Goal: Navigation & Orientation: Find specific page/section

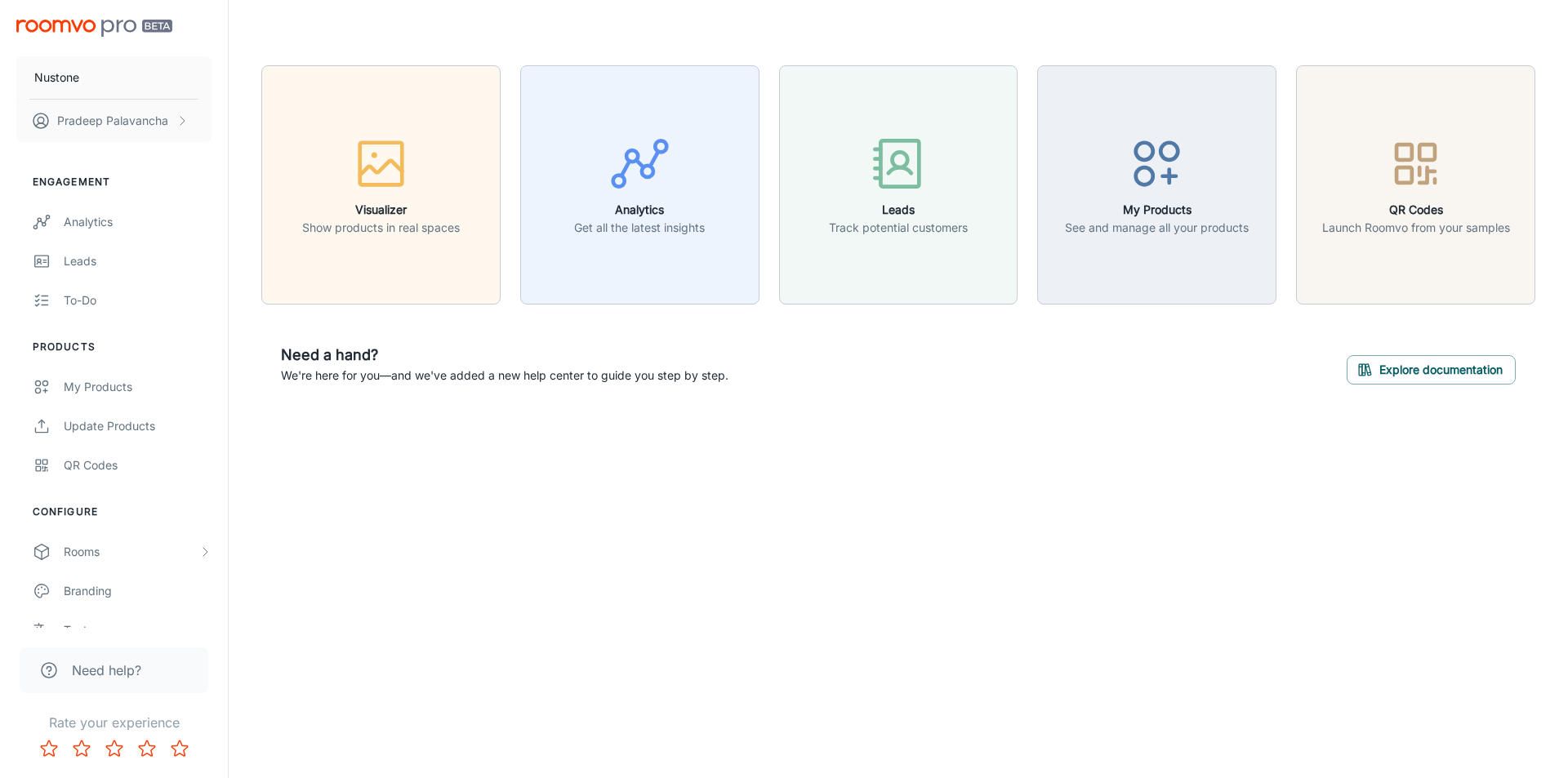
click at [541, 31] on header at bounding box center [898, 33] width 1313 height 65
click at [84, 248] on link "Leads" at bounding box center [113, 261] width 228 height 40
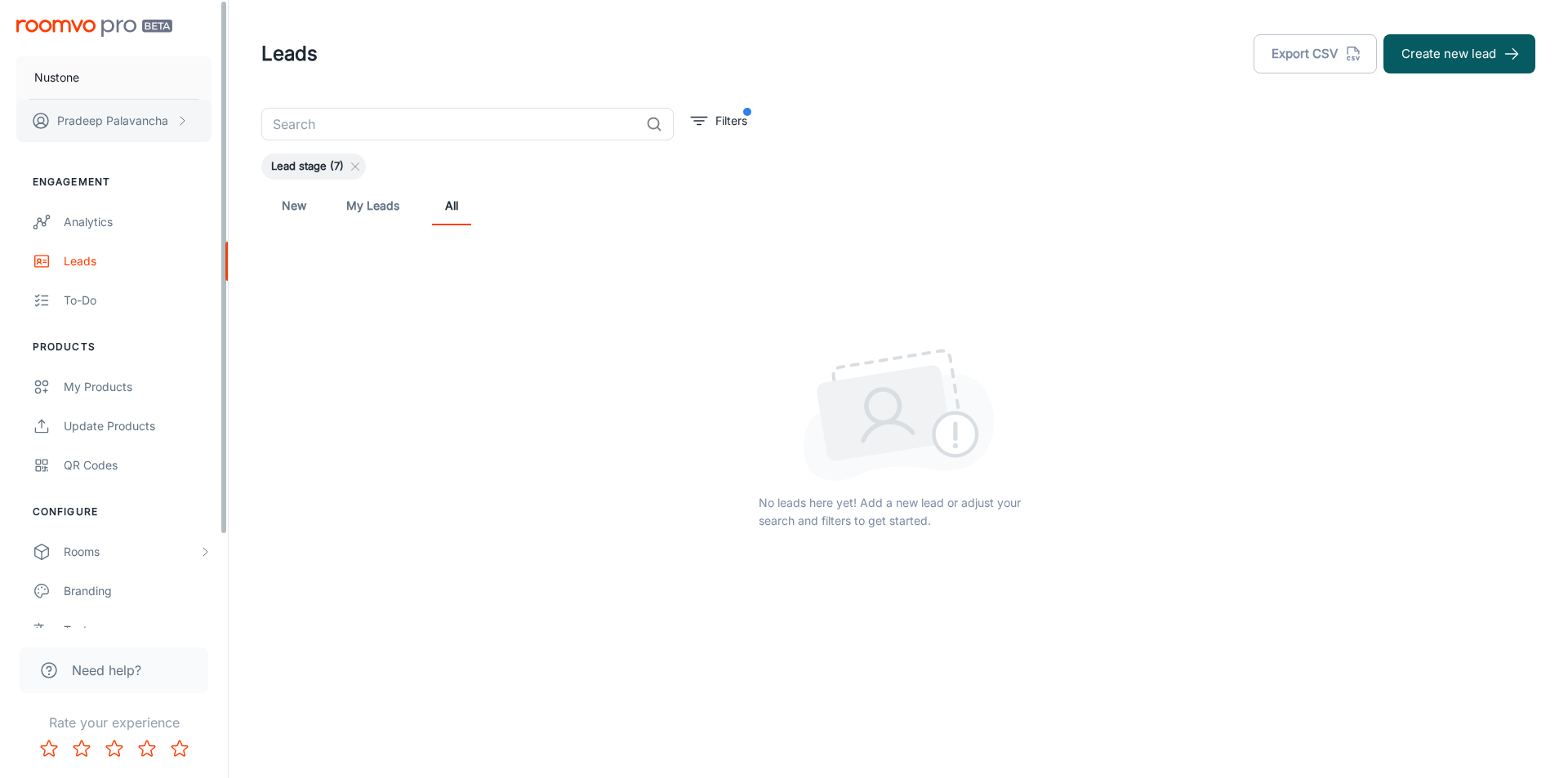
click at [120, 121] on p "Pradeep Palavancha" at bounding box center [113, 120] width 111 height 18
click at [252, 121] on li "User Profile" at bounding box center [255, 120] width 88 height 27
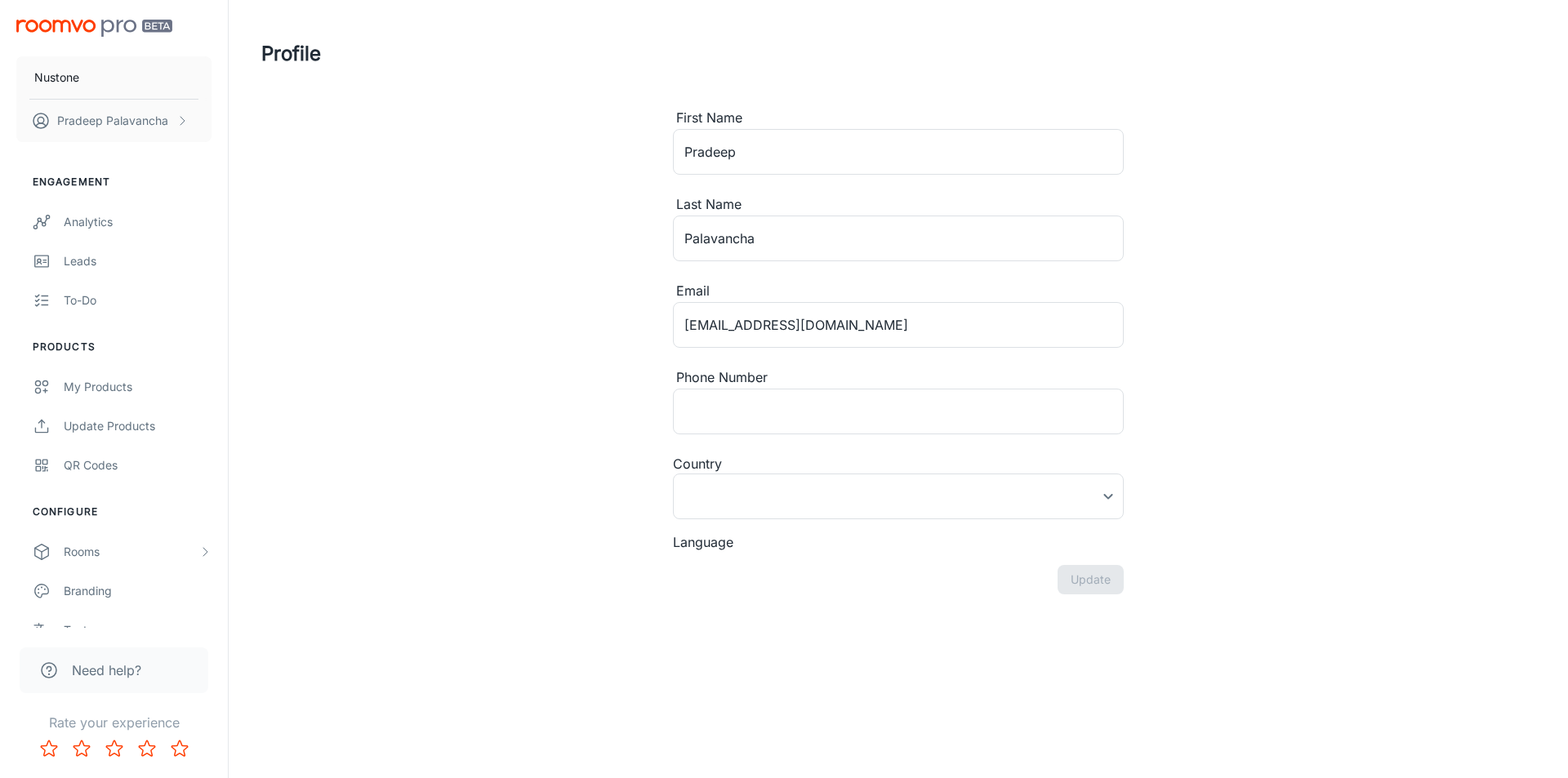
type input "[GEOGRAPHIC_DATA]"
click at [427, 329] on div "Profile First Name [PERSON_NAME] ​ Last Name [PERSON_NAME] ​ Email [EMAIL_ADDRE…" at bounding box center [898, 346] width 1313 height 692
click at [1243, 420] on div "Profile First Name [PERSON_NAME] ​ Last Name [PERSON_NAME] ​ Email [EMAIL_ADDRE…" at bounding box center [898, 346] width 1313 height 692
click at [487, 259] on div "Profile First Name [PERSON_NAME] ​ Last Name [PERSON_NAME] ​ Email [EMAIL_ADDRE…" at bounding box center [898, 346] width 1313 height 692
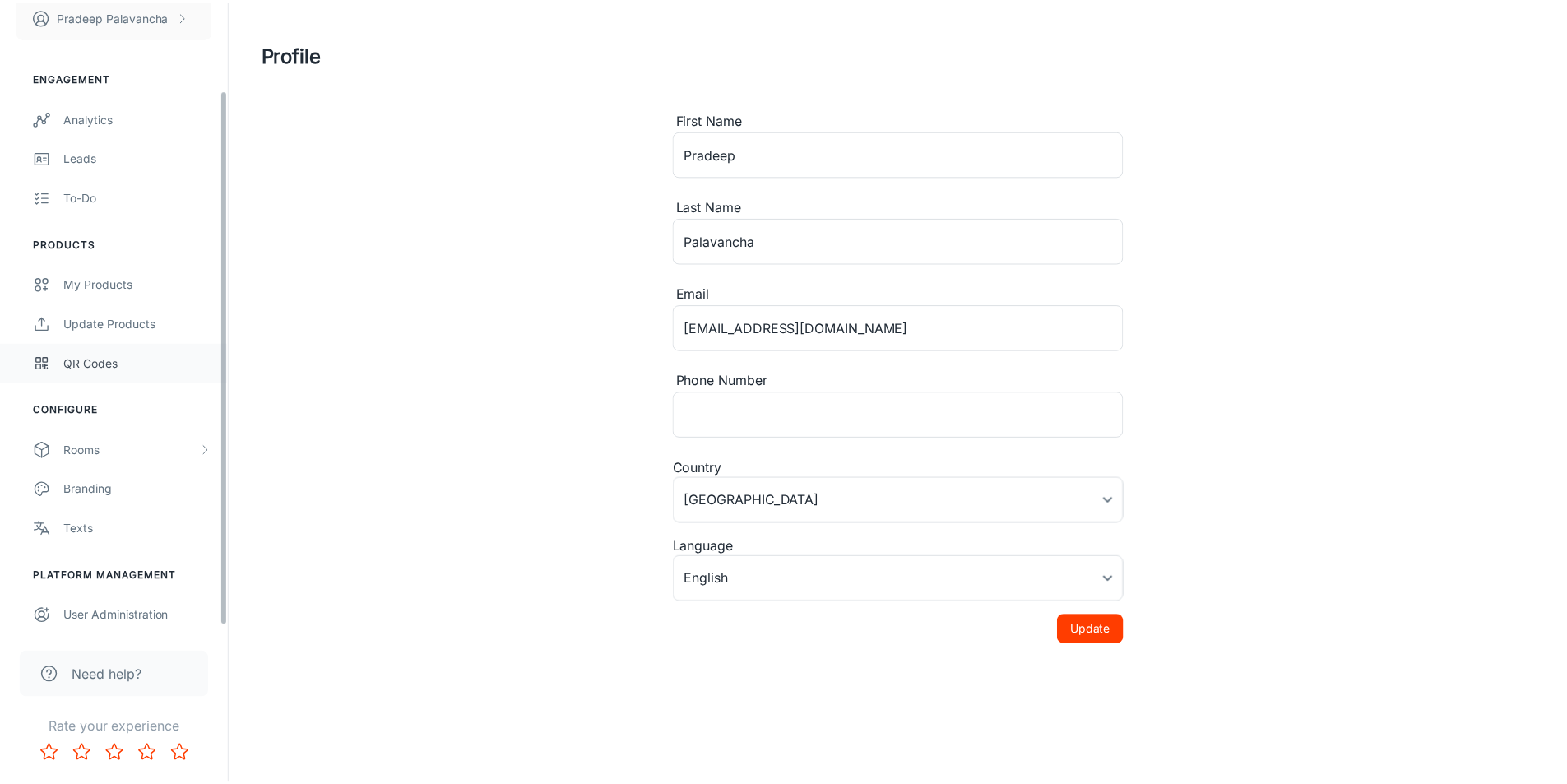
scroll to position [109, 0]
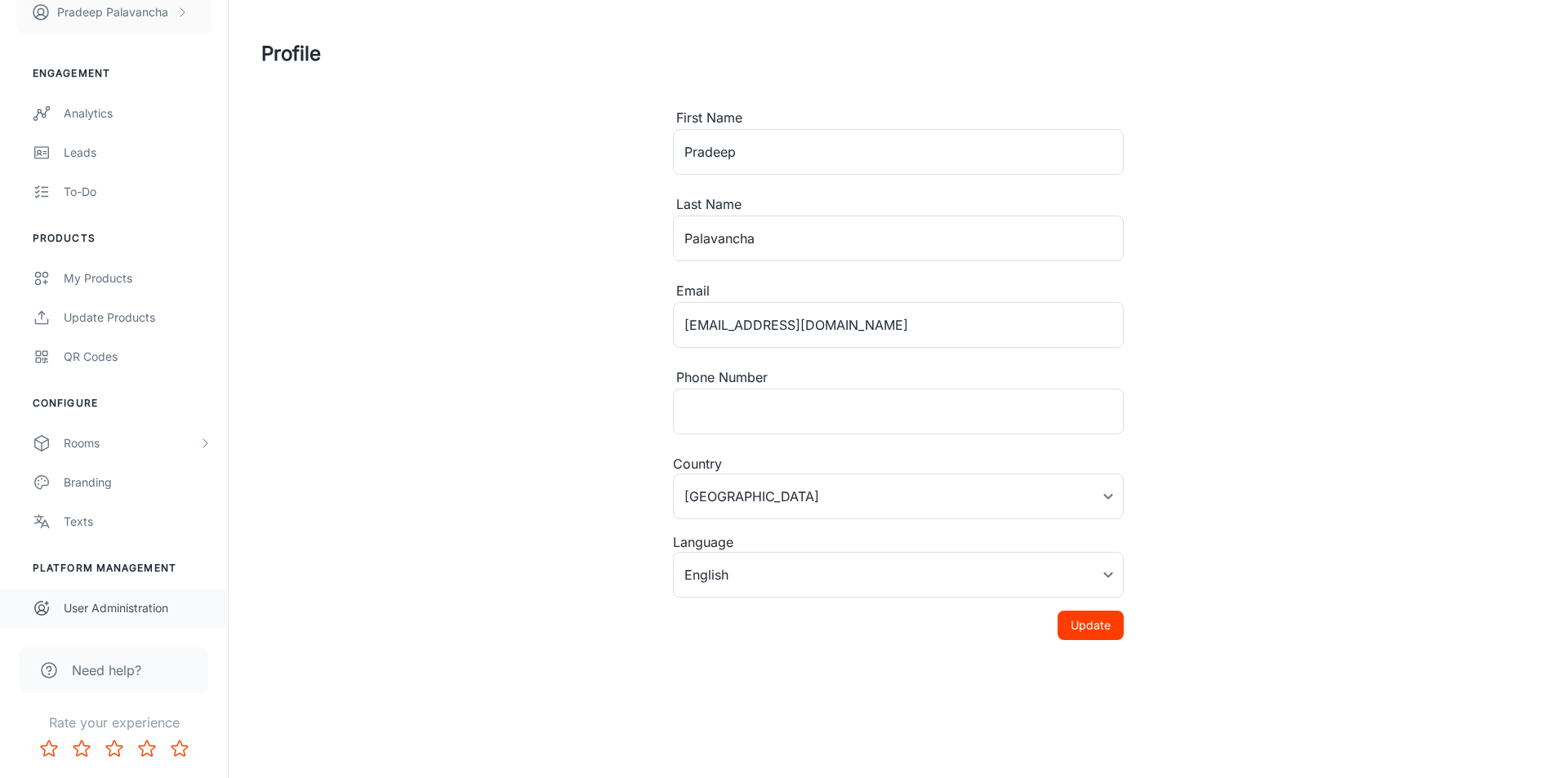
click at [106, 612] on div "User Administration" at bounding box center [137, 608] width 148 height 18
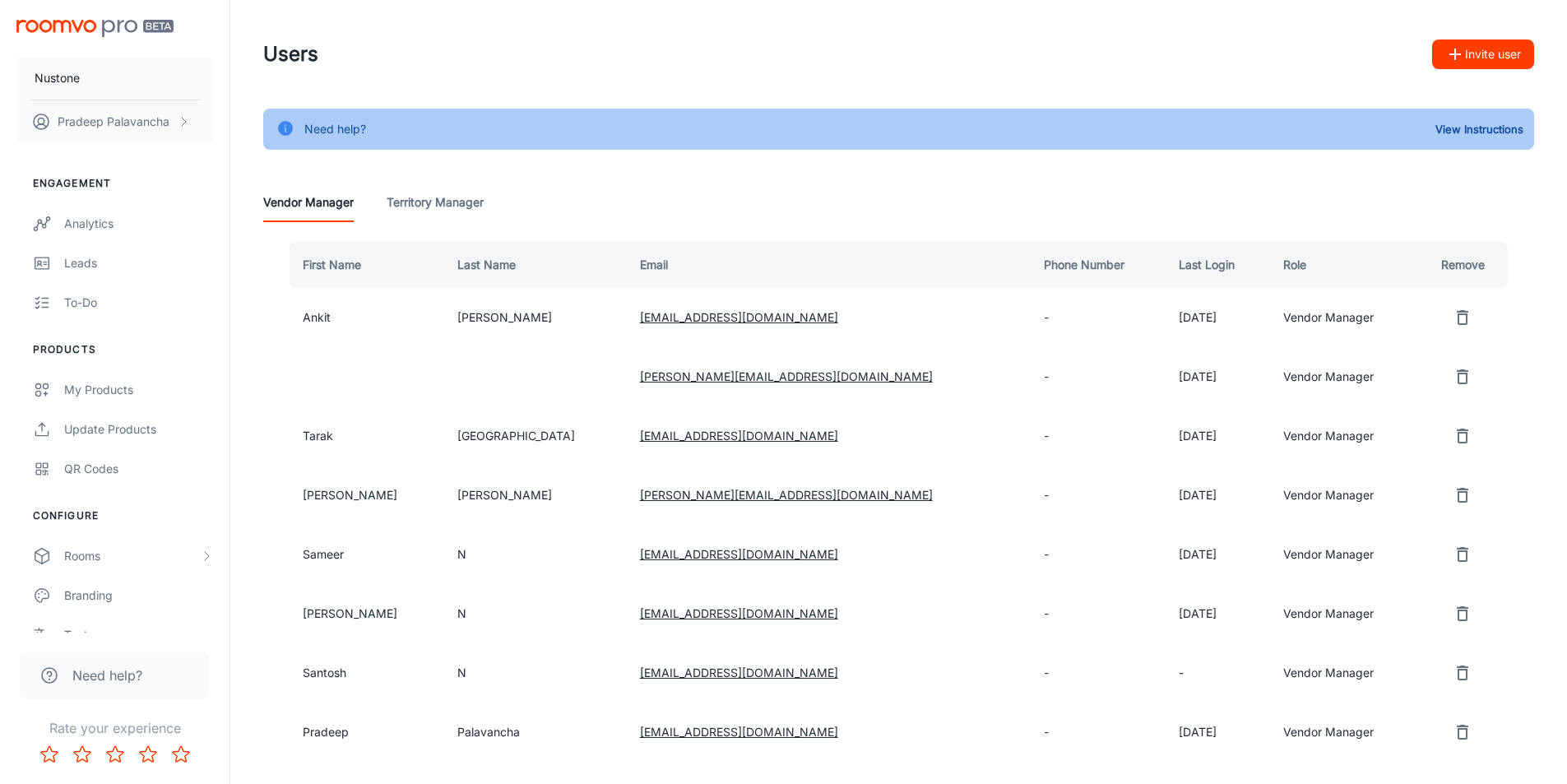
click at [778, 184] on div "Vendor Manager Territory Manager" at bounding box center [899, 202] width 1271 height 40
click at [98, 221] on div "Analytics" at bounding box center [139, 223] width 149 height 18
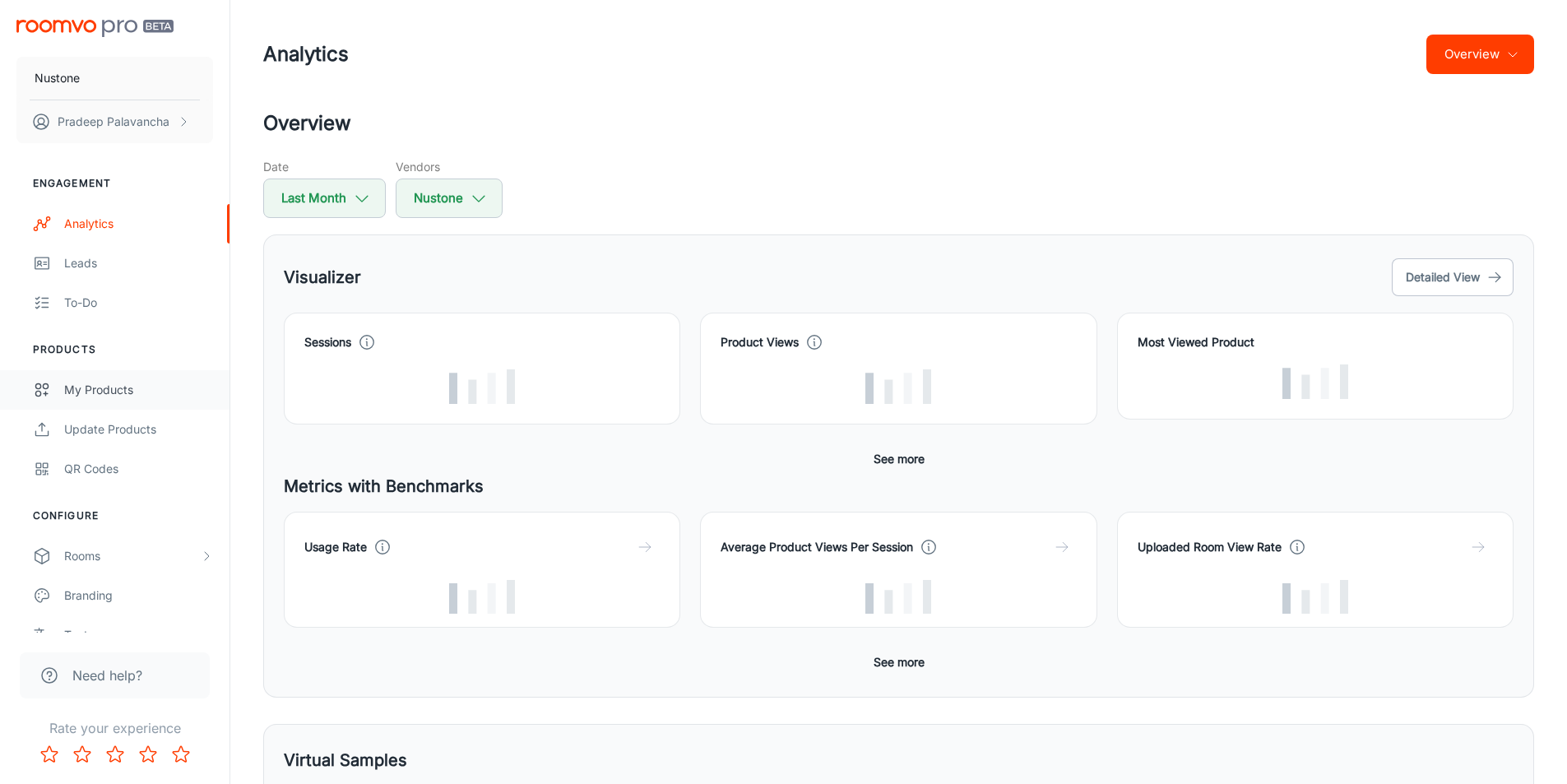
click at [111, 393] on div "My Products" at bounding box center [139, 389] width 149 height 18
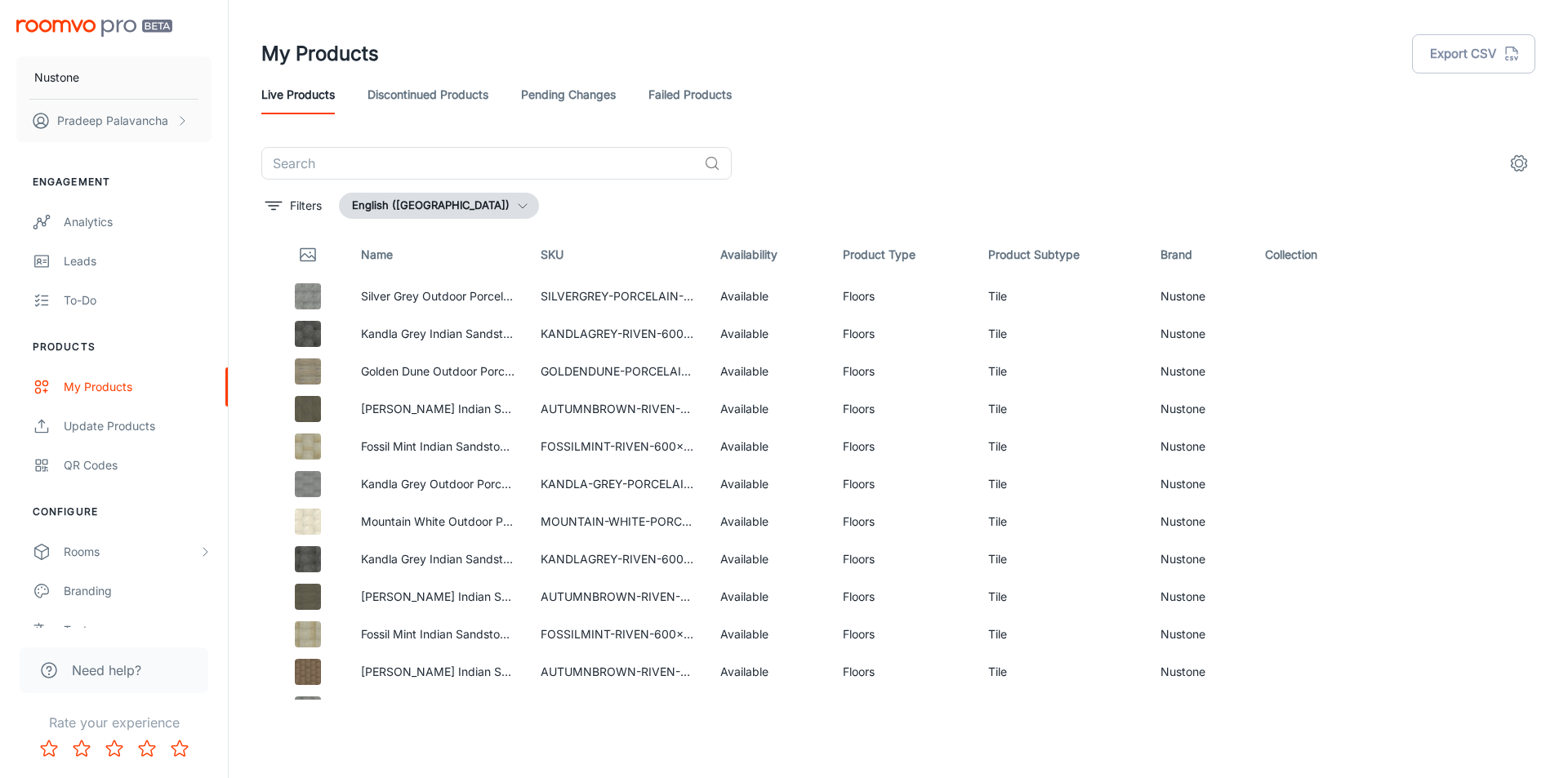
click at [1145, 87] on div "Live Products Discontinued Products Pending Changes Failed Products" at bounding box center [898, 94] width 1274 height 40
click at [852, 295] on td "Floors" at bounding box center [902, 296] width 145 height 38
click at [1464, 295] on icon "See in Visualizer" at bounding box center [1473, 296] width 20 height 20
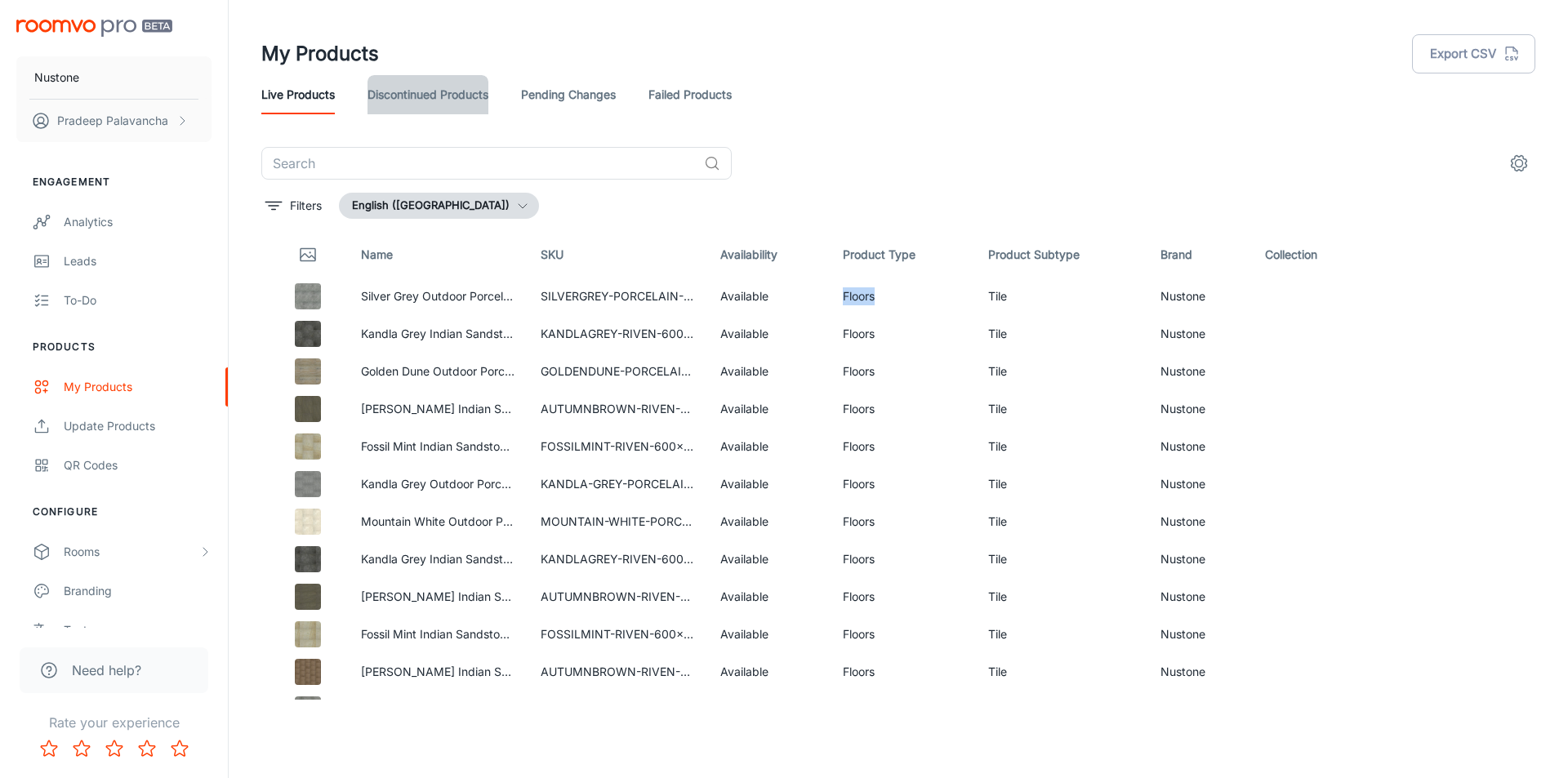
click at [450, 96] on link "Discontinued Products" at bounding box center [428, 94] width 121 height 40
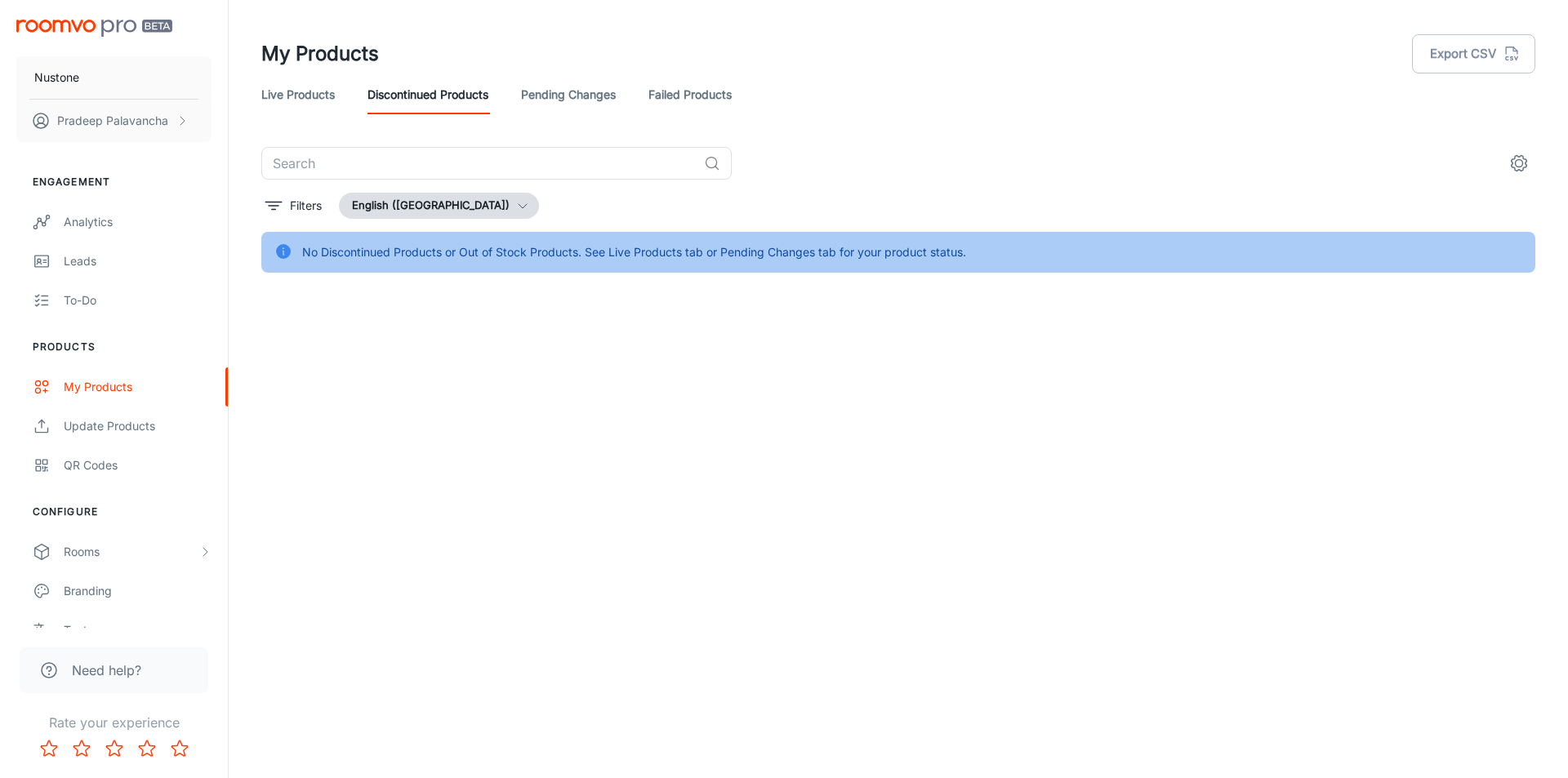
click at [584, 93] on link "Pending Changes" at bounding box center [568, 94] width 95 height 40
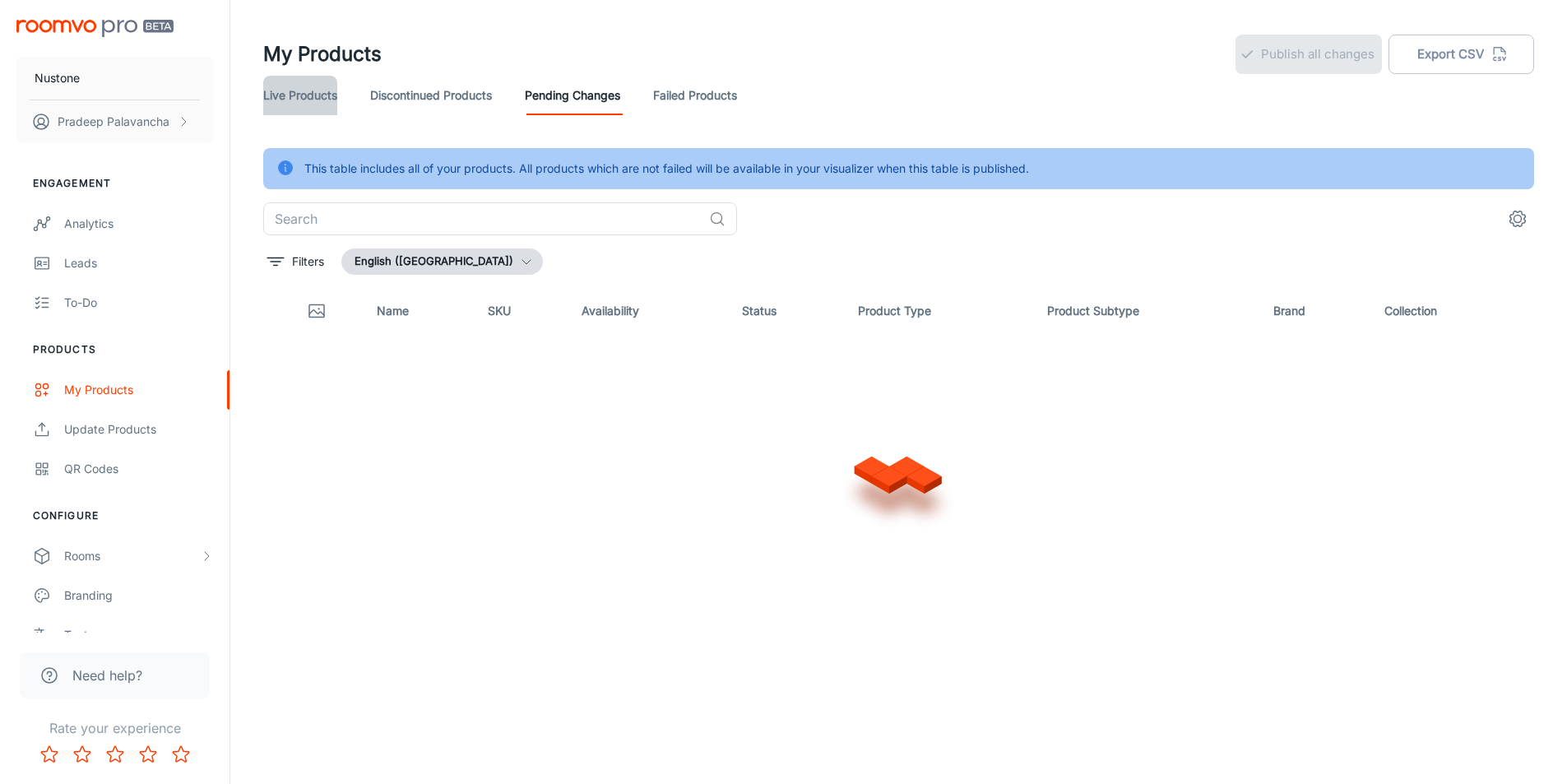
click at [304, 99] on link "Live Products" at bounding box center [300, 95] width 74 height 40
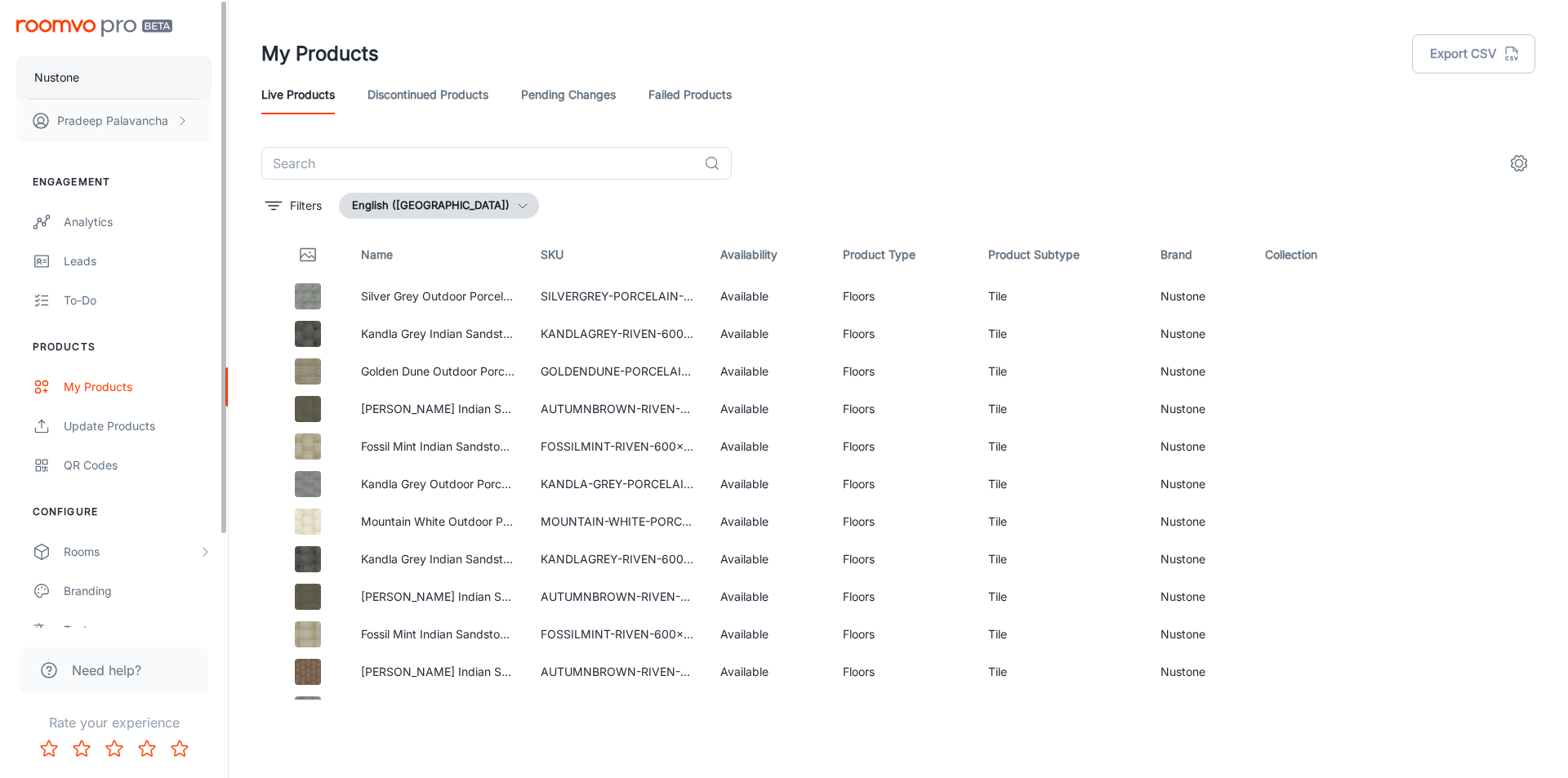
click at [49, 75] on p "Nustone" at bounding box center [57, 77] width 45 height 18
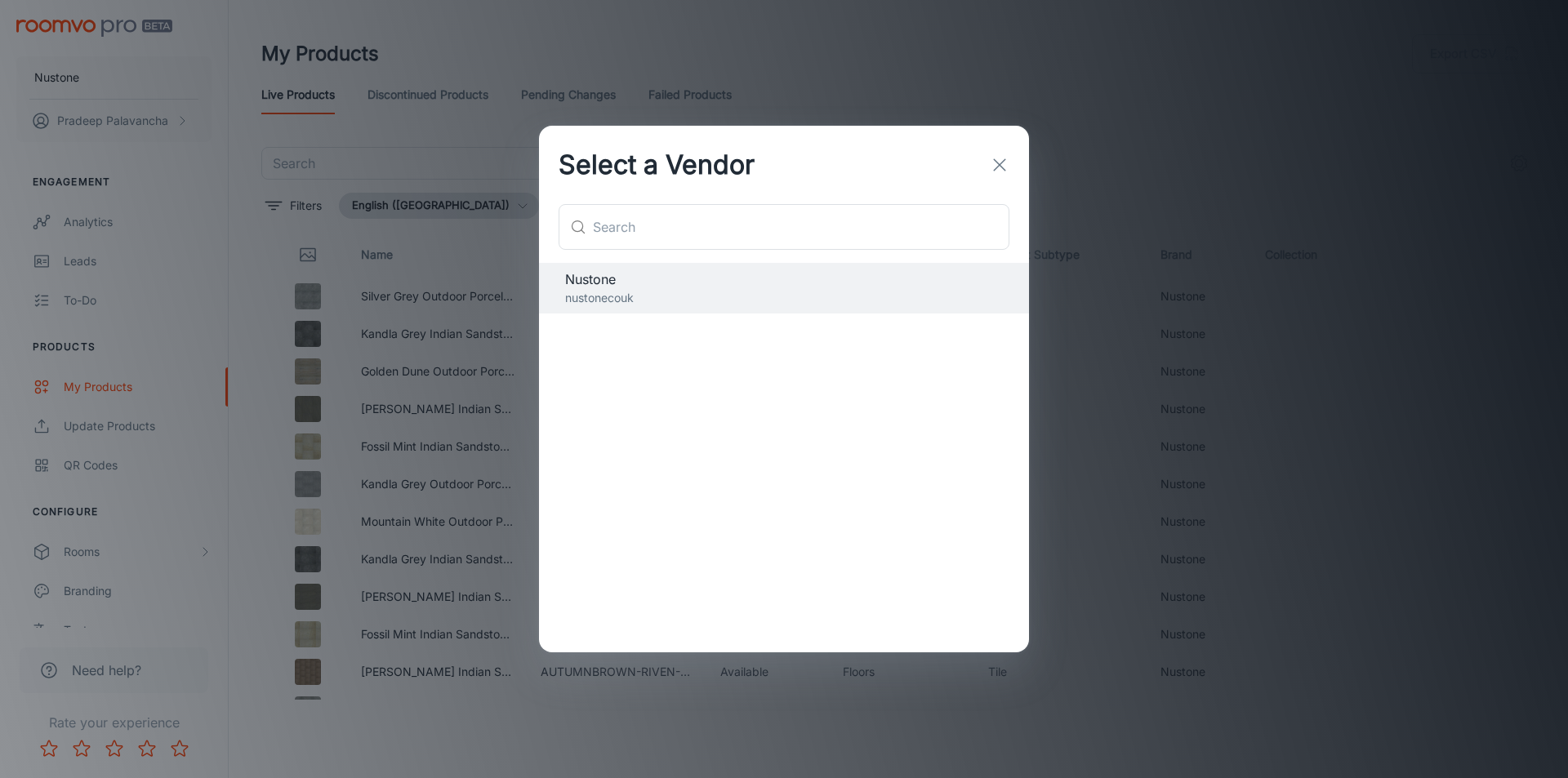
click at [995, 162] on icon "button" at bounding box center [999, 165] width 20 height 20
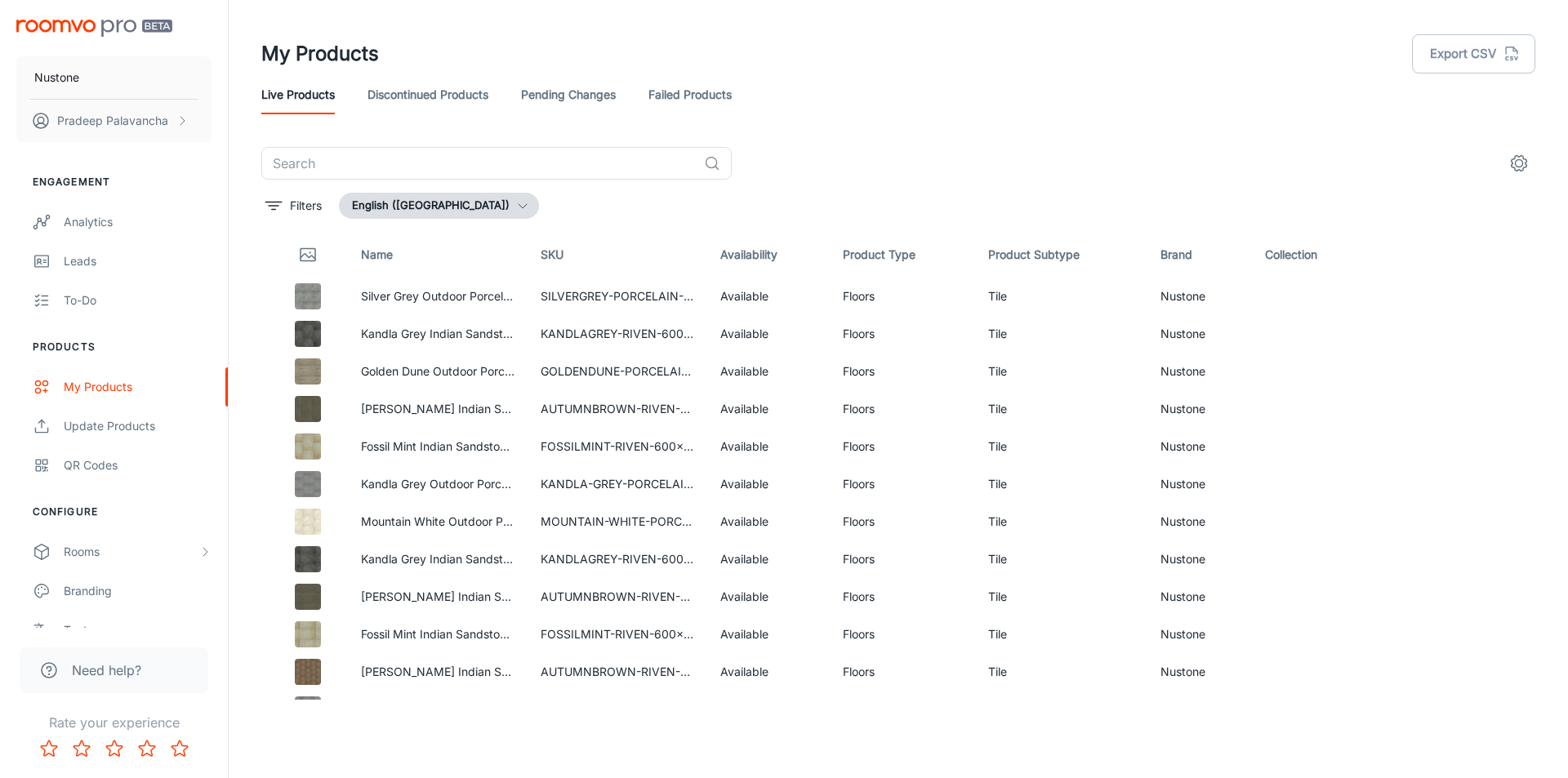
click at [583, 47] on div "My Products Export CSV" at bounding box center [898, 53] width 1274 height 42
click at [95, 218] on div "Analytics" at bounding box center [137, 222] width 148 height 18
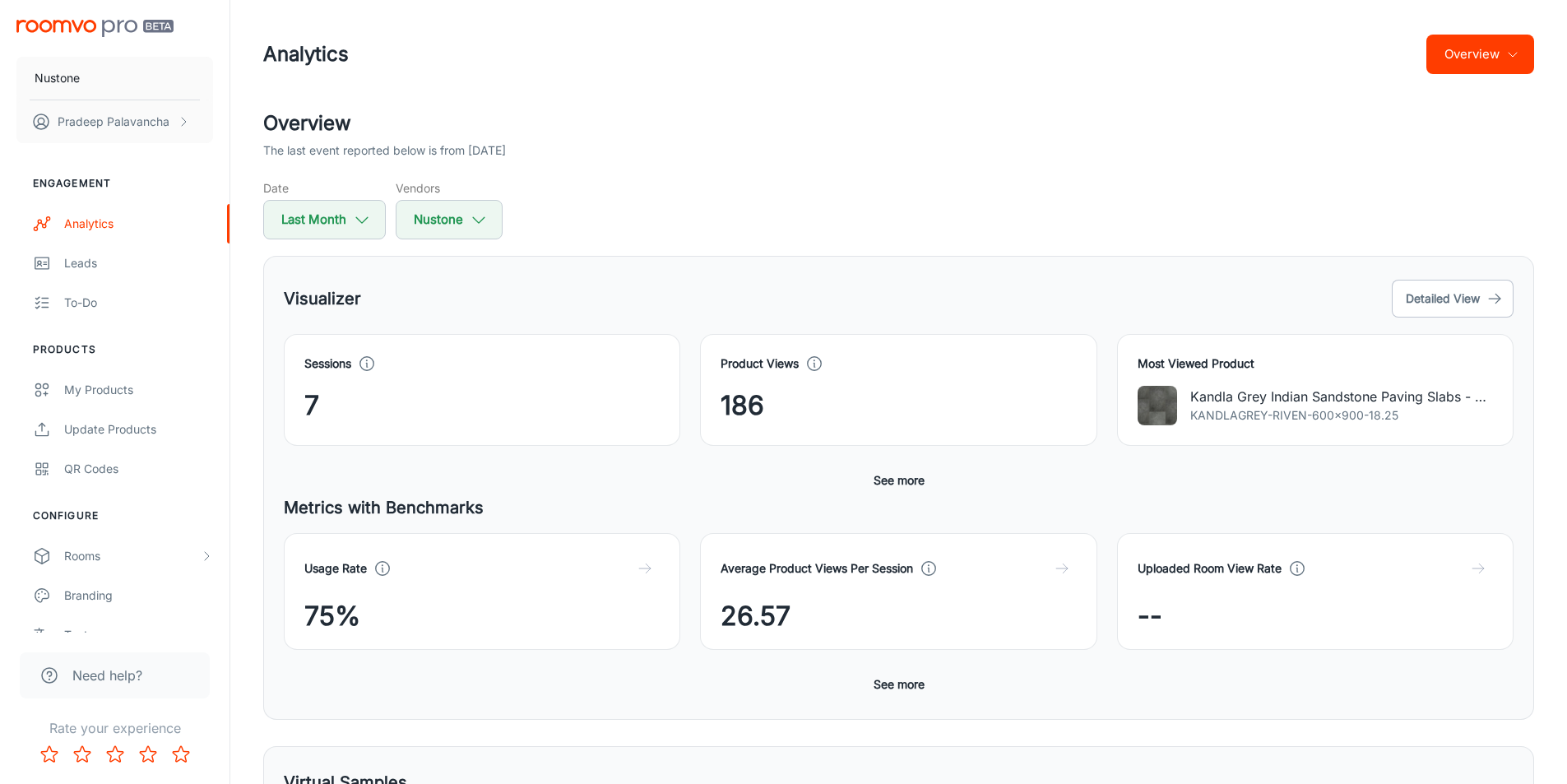
click at [631, 305] on div "Visualizer Detailed View" at bounding box center [899, 298] width 1230 height 44
click at [775, 260] on div "Visualizer Detailed View Sessions 7 Product Views 186 Most Viewed Product Kandl…" at bounding box center [899, 488] width 1271 height 464
click at [749, 405] on span "186" at bounding box center [743, 406] width 43 height 40
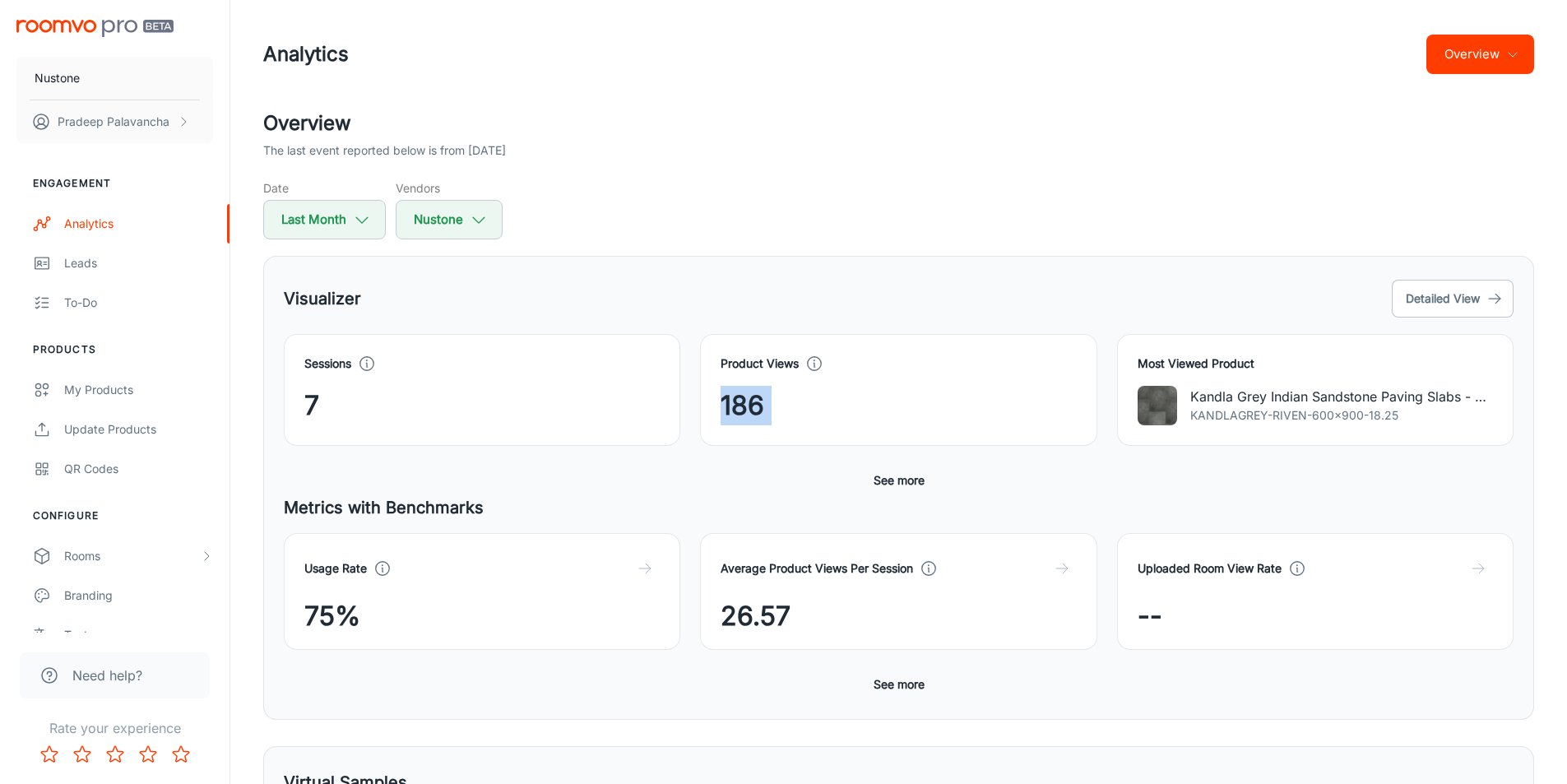
click at [749, 405] on span "186" at bounding box center [743, 406] width 43 height 40
click at [757, 314] on div "Product Views 186" at bounding box center [888, 380] width 416 height 132
click at [815, 363] on polyline at bounding box center [815, 364] width 1 height 4
click at [814, 361] on icon at bounding box center [814, 363] width 18 height 18
click at [766, 292] on div "Visualizer Detailed View" at bounding box center [899, 298] width 1230 height 44
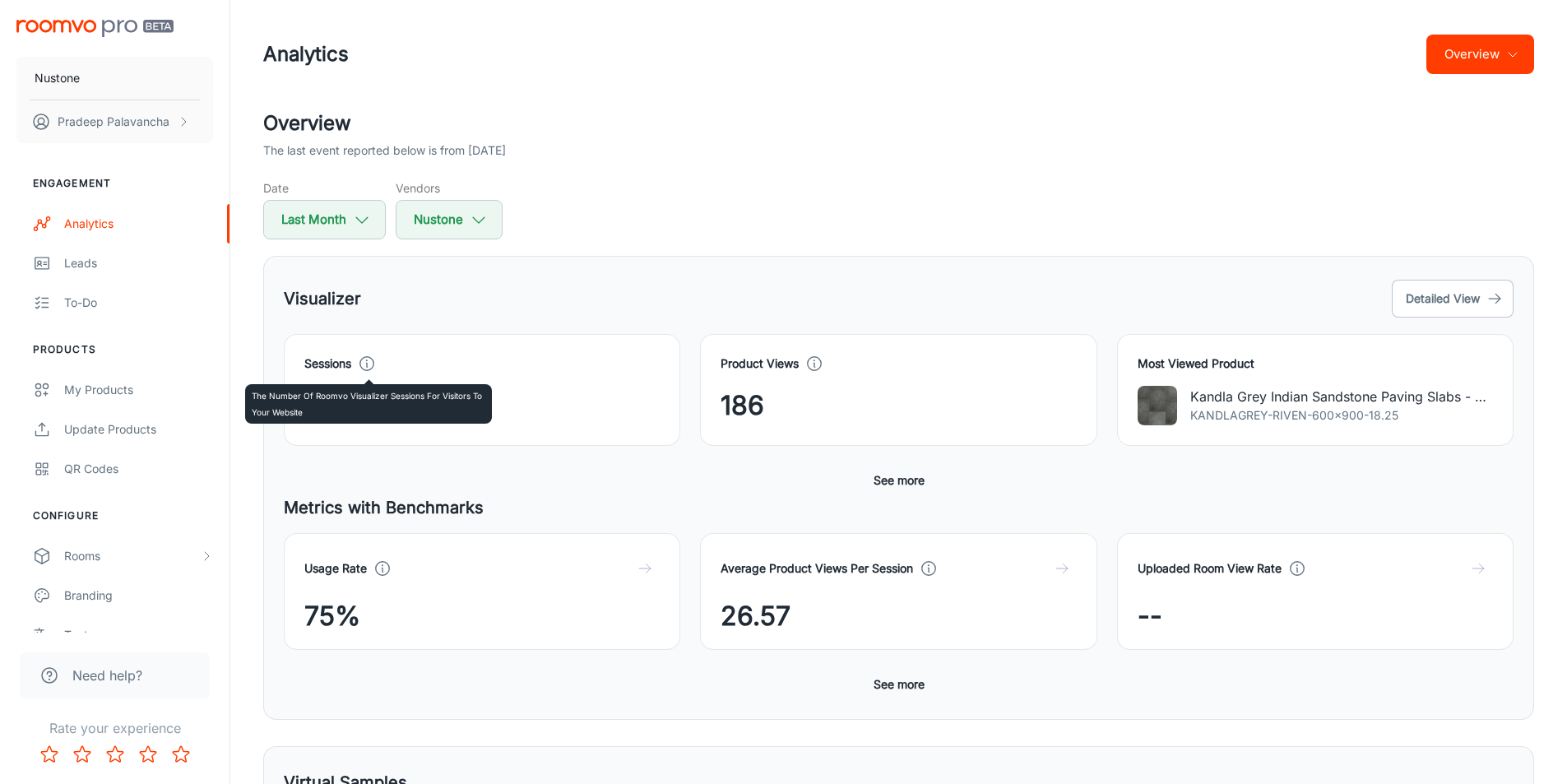
click at [372, 363] on icon at bounding box center [366, 363] width 18 height 18
click at [477, 300] on div "Visualizer Detailed View" at bounding box center [899, 298] width 1230 height 44
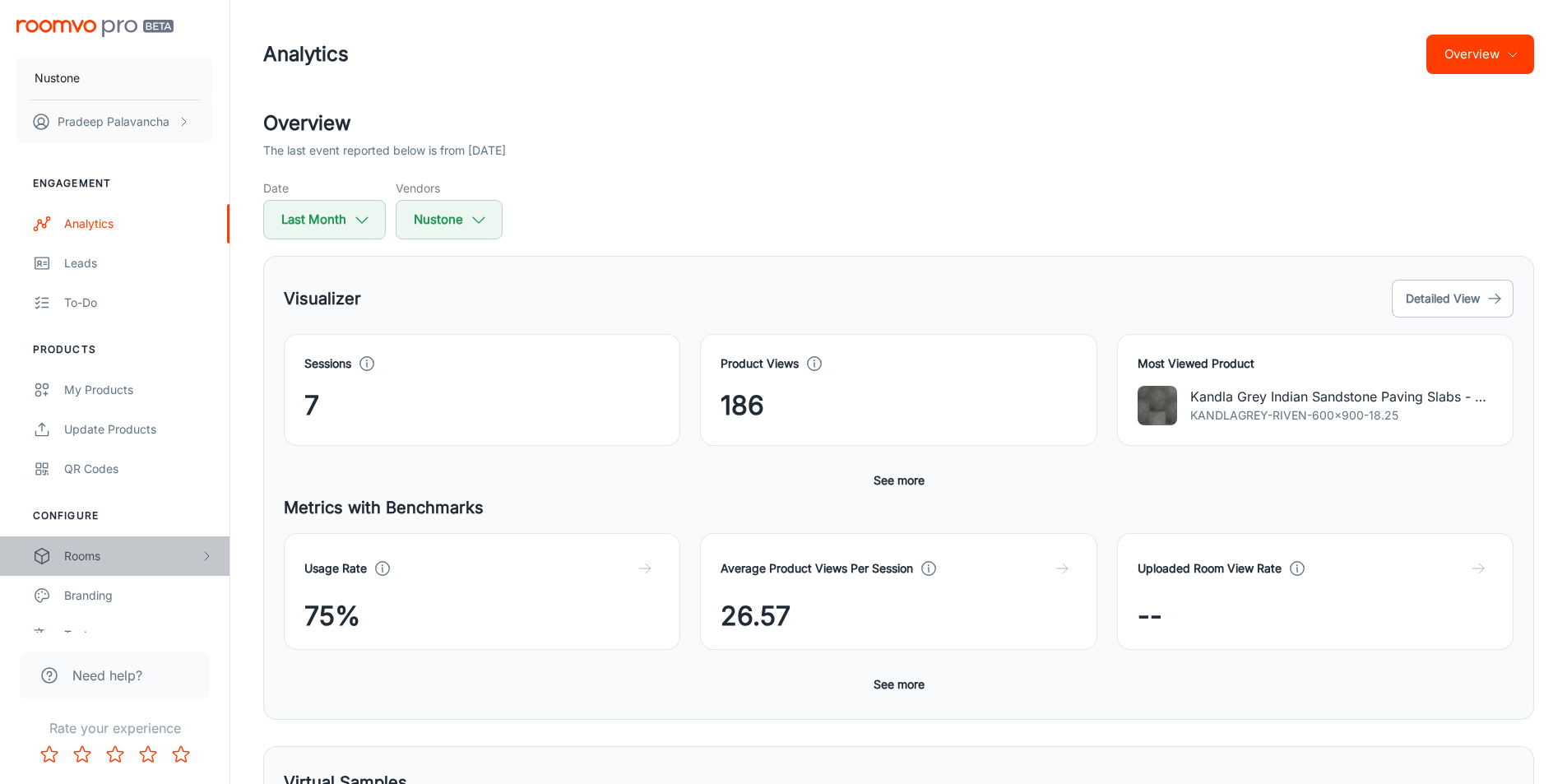
click at [213, 557] on div "Rooms" at bounding box center [114, 556] width 229 height 40
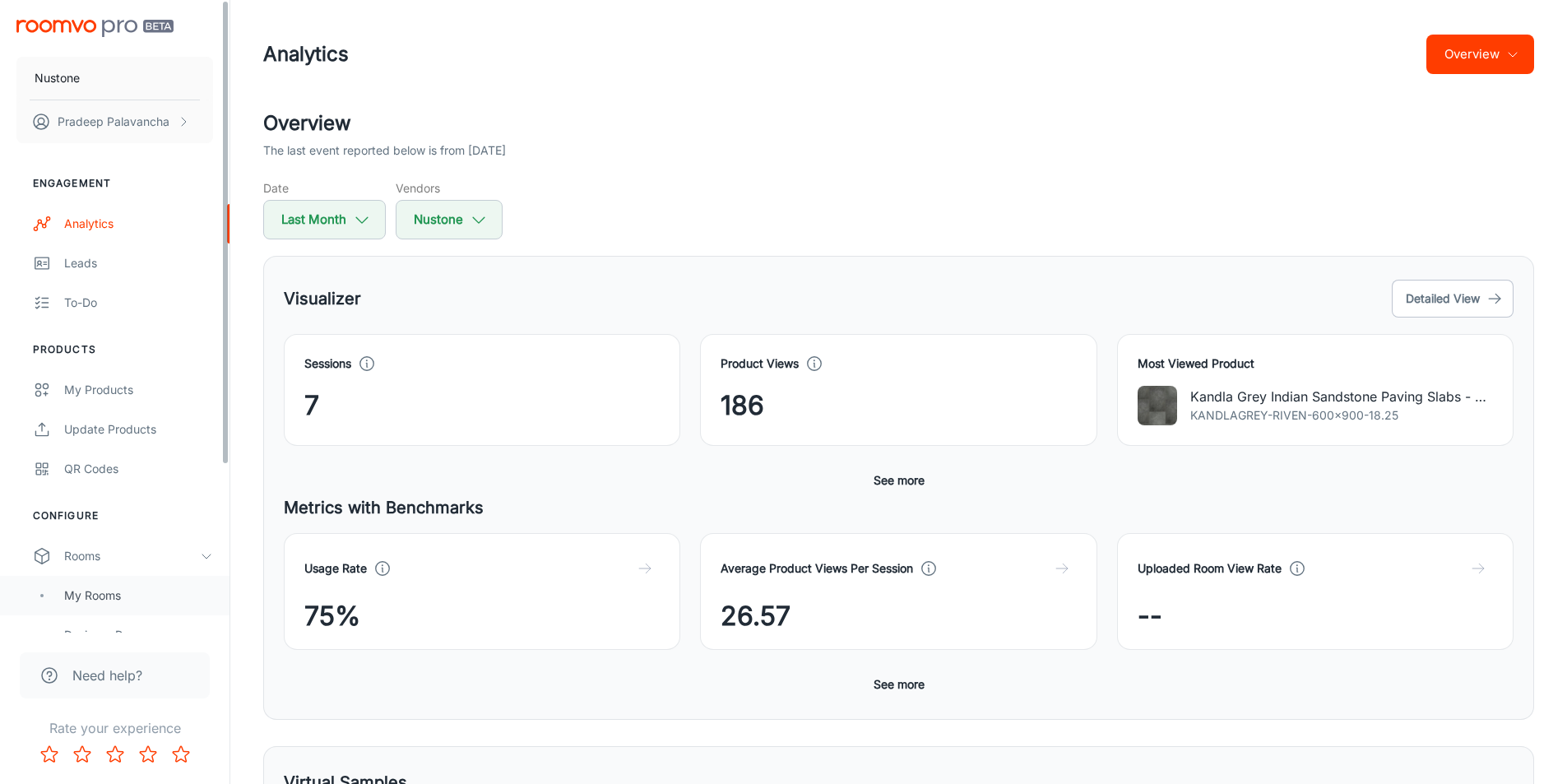
click at [97, 594] on div "My Rooms" at bounding box center [139, 595] width 149 height 18
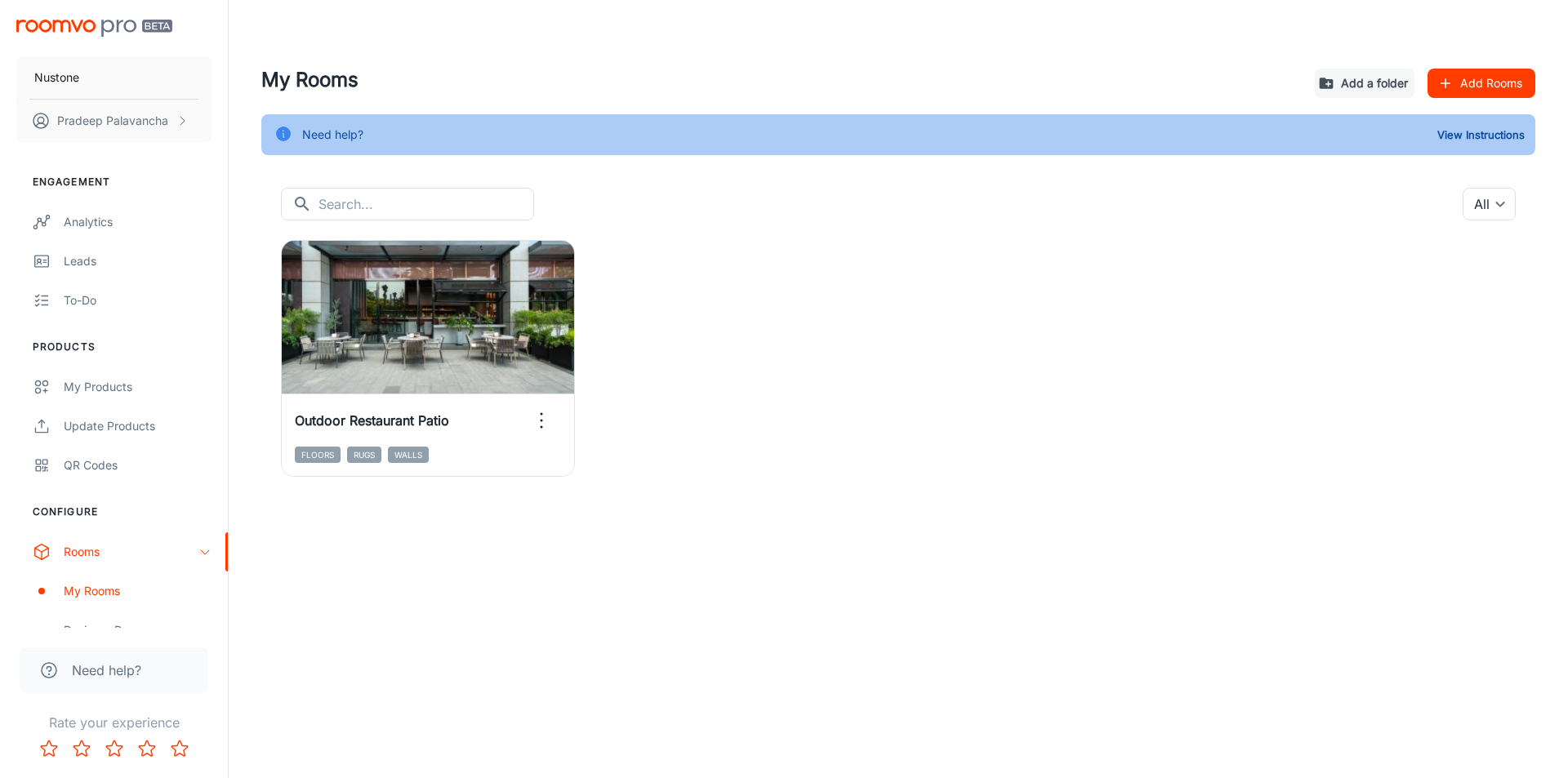
click at [735, 213] on div "​ ​ All ​" at bounding box center [898, 204] width 1235 height 33
click at [76, 223] on div "Analytics" at bounding box center [137, 222] width 148 height 18
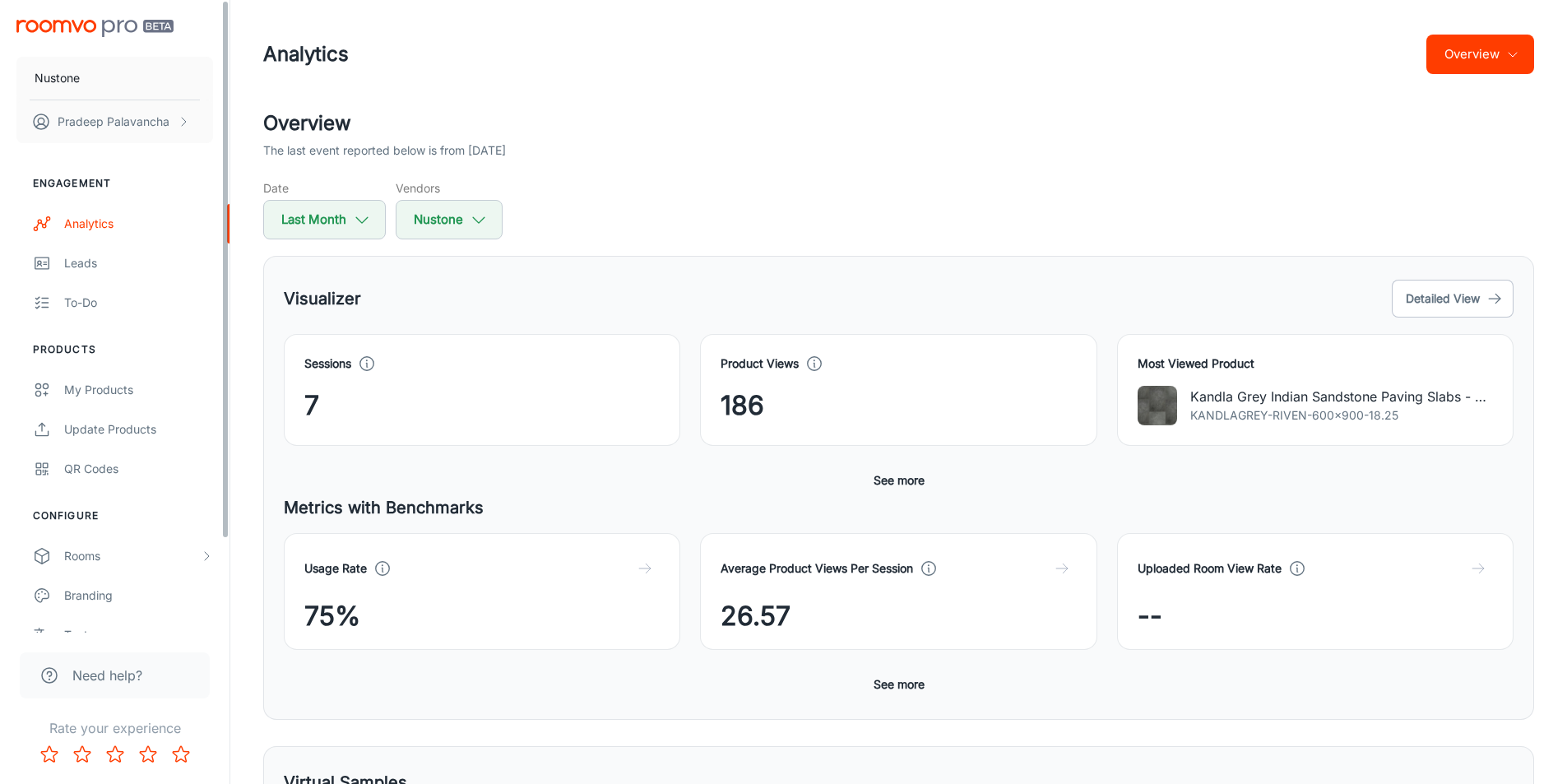
click at [685, 254] on div "Overview The last event reported below is from [DATE] Date Last Month Vendors N…" at bounding box center [899, 717] width 1311 height 1217
click at [100, 389] on div "My Products" at bounding box center [139, 389] width 149 height 18
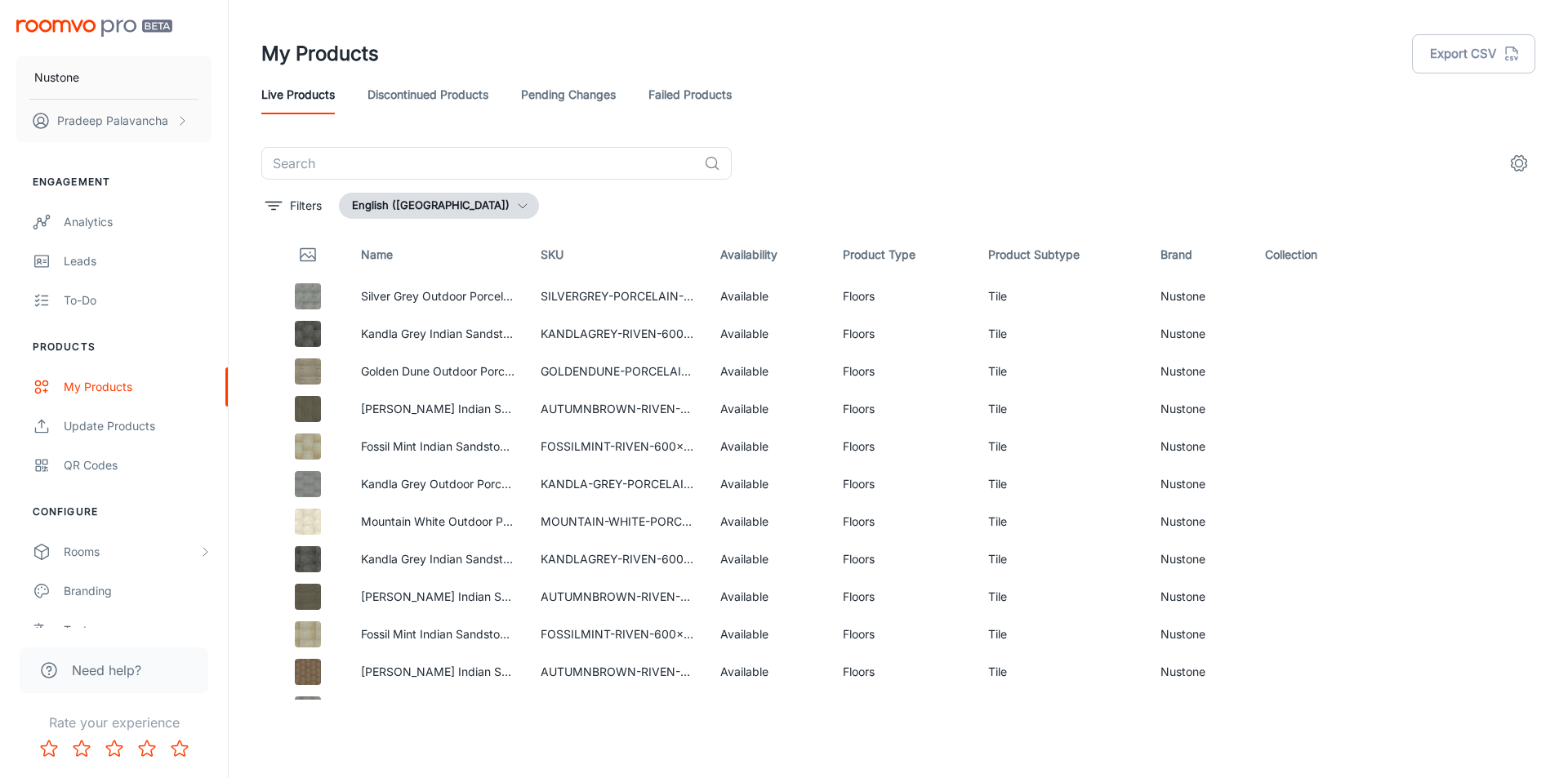
click at [913, 143] on header "My Products Export CSV Live Products Discontinued Products Pending Changes Fail…" at bounding box center [898, 73] width 1313 height 147
